Goal: Task Accomplishment & Management: Manage account settings

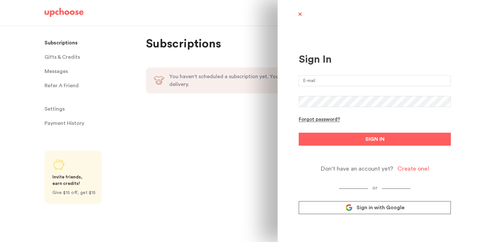
click at [361, 207] on span "Sign in with Google" at bounding box center [380, 208] width 48 height 6
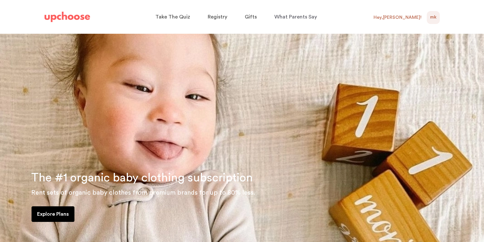
click at [404, 17] on div "Hey, Mariya !" at bounding box center [397, 18] width 48 height 6
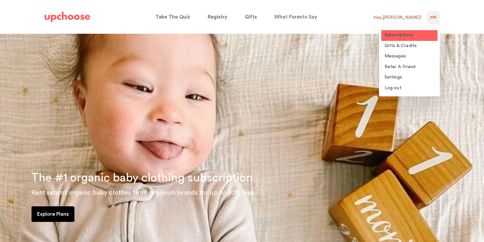
click at [393, 38] on link "Subscriptions" at bounding box center [409, 35] width 56 height 11
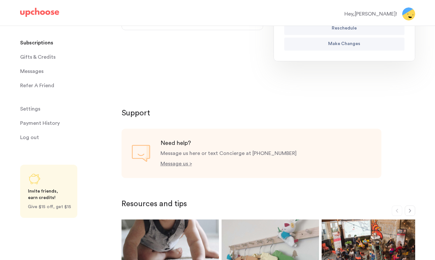
scroll to position [211, 0]
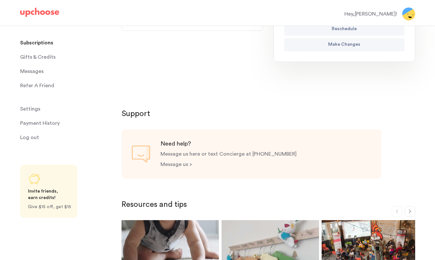
click at [183, 167] on p "Message us >" at bounding box center [176, 164] width 32 height 5
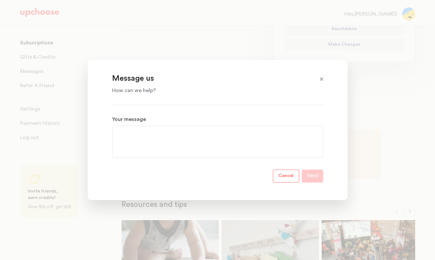
click at [178, 155] on div at bounding box center [217, 142] width 211 height 32
click at [170, 140] on textarea "Your message" at bounding box center [217, 141] width 201 height 23
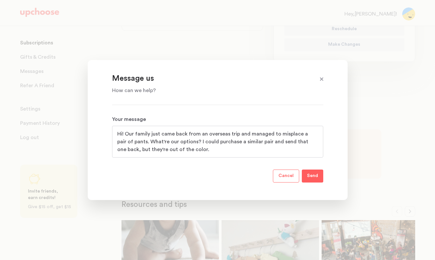
click at [159, 149] on textarea "Hi! Our family just came back from an overseas trip and managed to misplace a p…" at bounding box center [217, 141] width 201 height 23
click at [199, 150] on textarea "Hi! Our family just came back from an overseas trip and managed to misplace a p…" at bounding box center [217, 141] width 201 height 23
type textarea "Hi! Our family just came back from an overseas trip and managed to misplace a p…"
click at [311, 176] on p "Send" at bounding box center [312, 176] width 11 height 8
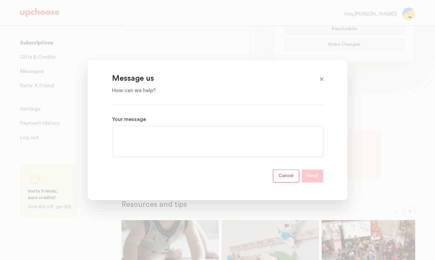
click at [299, 72] on section "Message us How can we help? Your message Cancel Send" at bounding box center [218, 130] width 260 height 140
click at [318, 80] on span at bounding box center [321, 79] width 8 height 8
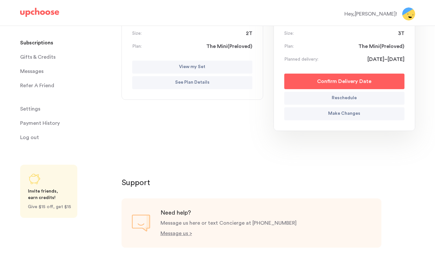
scroll to position [137, 0]
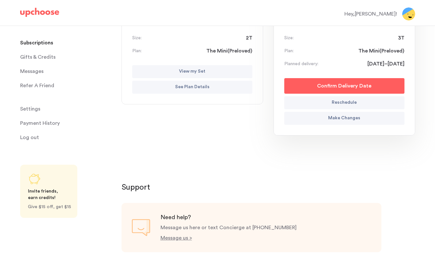
click at [339, 119] on p "Make Changes" at bounding box center [344, 119] width 32 height 8
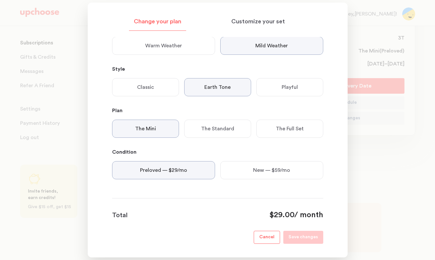
scroll to position [0, 0]
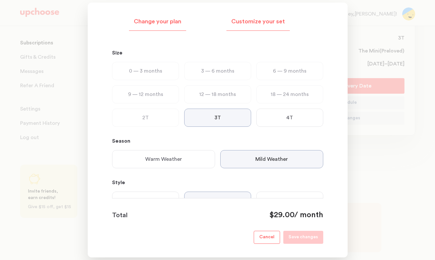
click at [245, 23] on p "Customize your set" at bounding box center [258, 22] width 54 height 8
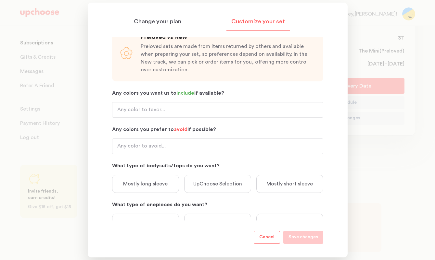
scroll to position [24, 0]
click at [181, 152] on input "Any colors you prefer to avoid if possible?" at bounding box center [217, 146] width 211 height 16
click at [156, 180] on p "Mostly long sleeve" at bounding box center [145, 184] width 44 height 8
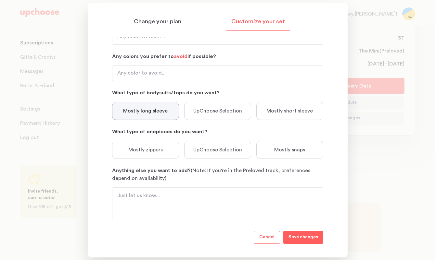
scroll to position [97, 0]
click at [174, 153] on div "Mostly zippers" at bounding box center [145, 149] width 67 height 18
click at [177, 175] on p "Anything else you want to add? (Note: If you're in the Preloved track, preferen…" at bounding box center [217, 174] width 211 height 16
click at [177, 191] on textarea "Anything else you want to add? (Note: If you're in the Preloved track, preferen…" at bounding box center [217, 206] width 201 height 31
click at [161, 74] on input "Any colors you prefer to avoid if possible?" at bounding box center [217, 73] width 211 height 16
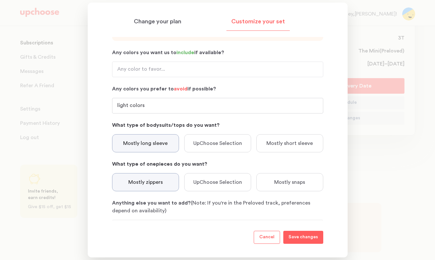
scroll to position [55, 0]
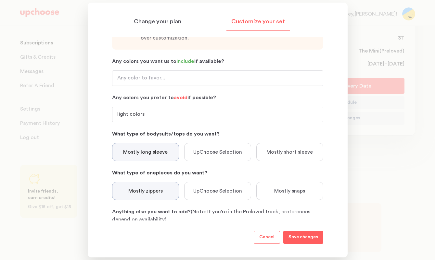
type input "light colors"
click at [162, 77] on input "Any colors you want us to include if available?" at bounding box center [217, 78] width 211 height 16
type input "dark colors"
click at [191, 56] on div "Preloved vs New Preloved sets are made from items returned by others and availa…" at bounding box center [217, 129] width 211 height 277
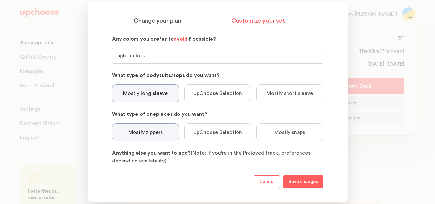
scroll to position [168, 0]
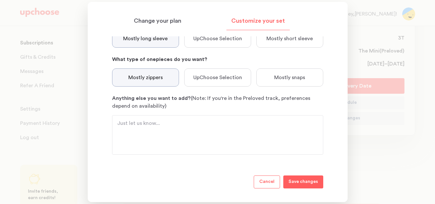
click at [189, 125] on textarea "Anything else you want to add? (Note: If you're in the Preloved track, preferen…" at bounding box center [217, 135] width 201 height 31
click at [185, 123] on textarea "For the pants, David's pretty skinny and" at bounding box center [217, 135] width 201 height 31
type textarea "For the pants, David's pretty long skinny so"
